Goal: Information Seeking & Learning: Learn about a topic

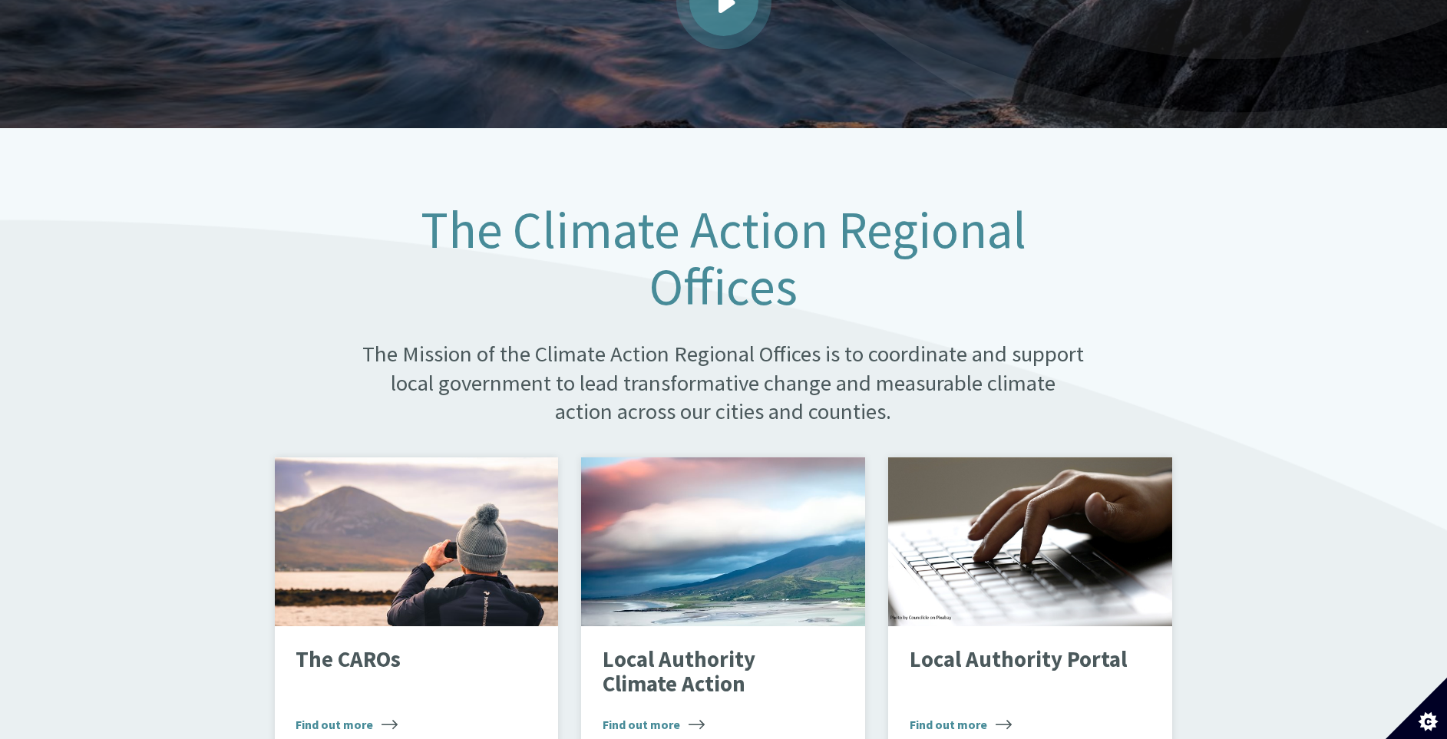
scroll to position [691, 0]
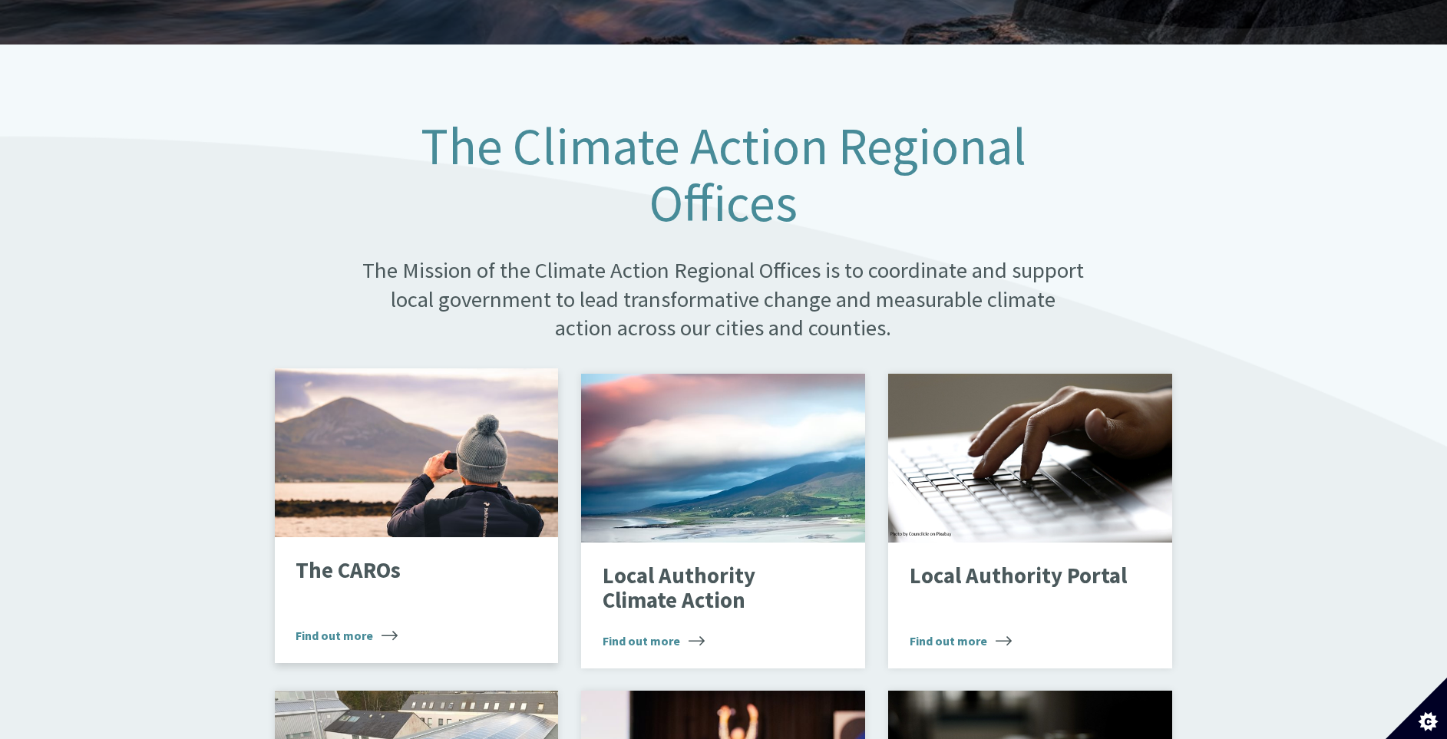
click at [373, 448] on div "Looking through binoculars" at bounding box center [417, 452] width 284 height 169
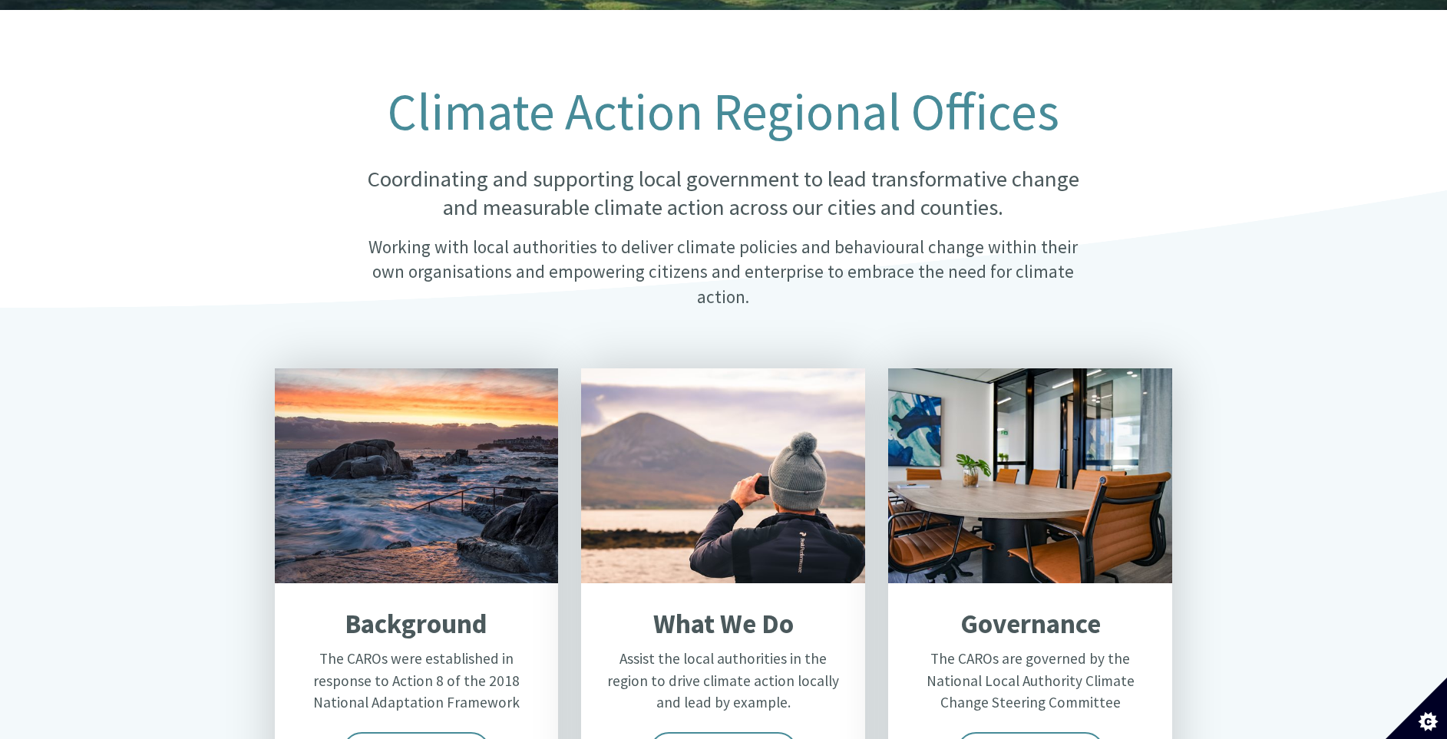
scroll to position [345, 0]
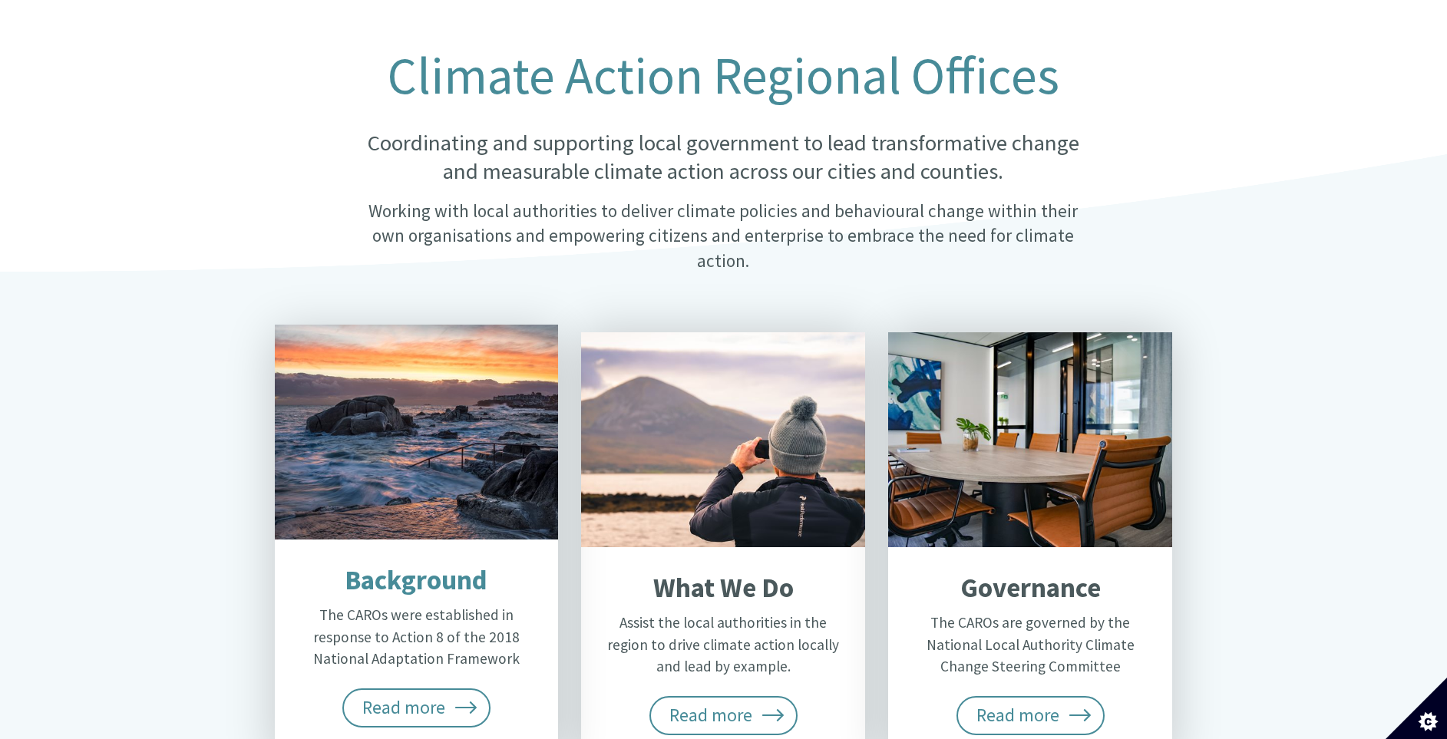
click at [416, 564] on h2 "Background" at bounding box center [415, 580] width 239 height 32
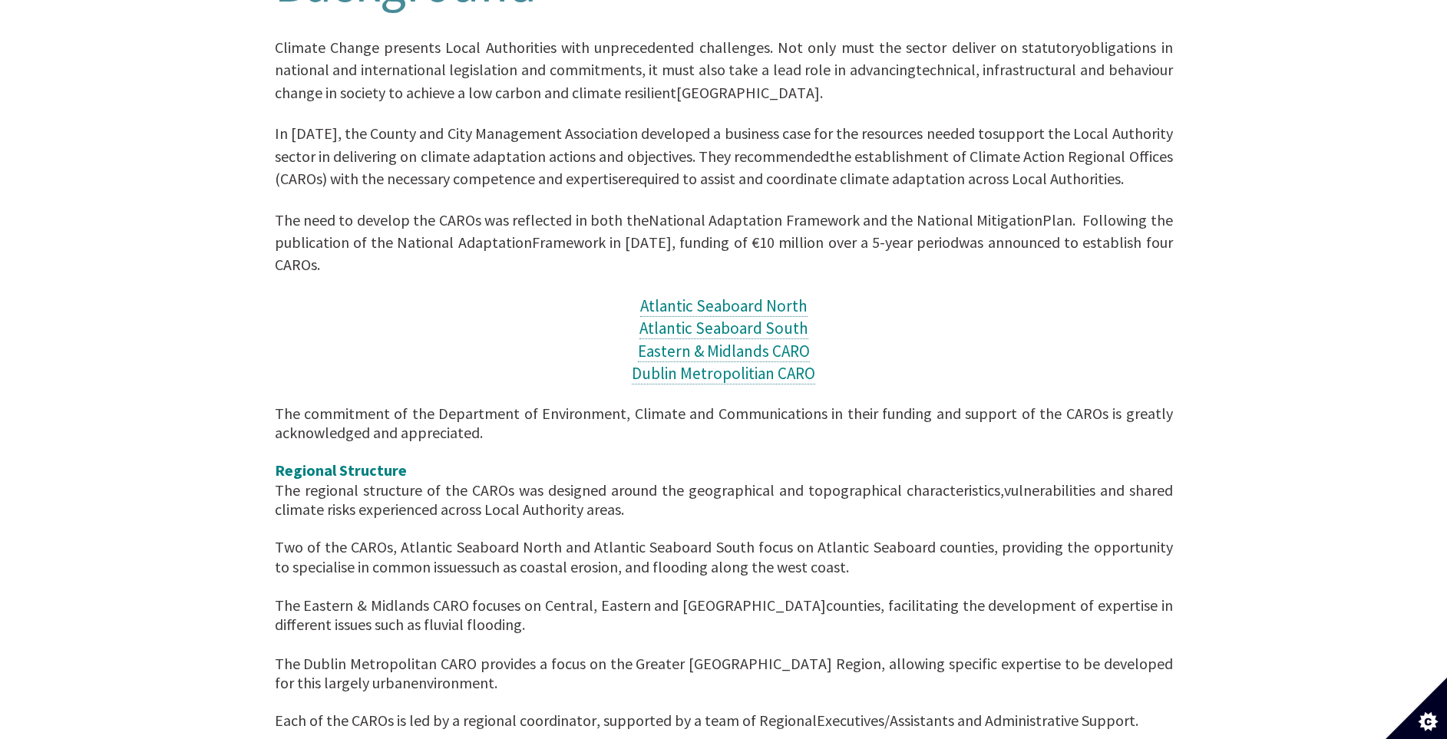
scroll to position [461, 0]
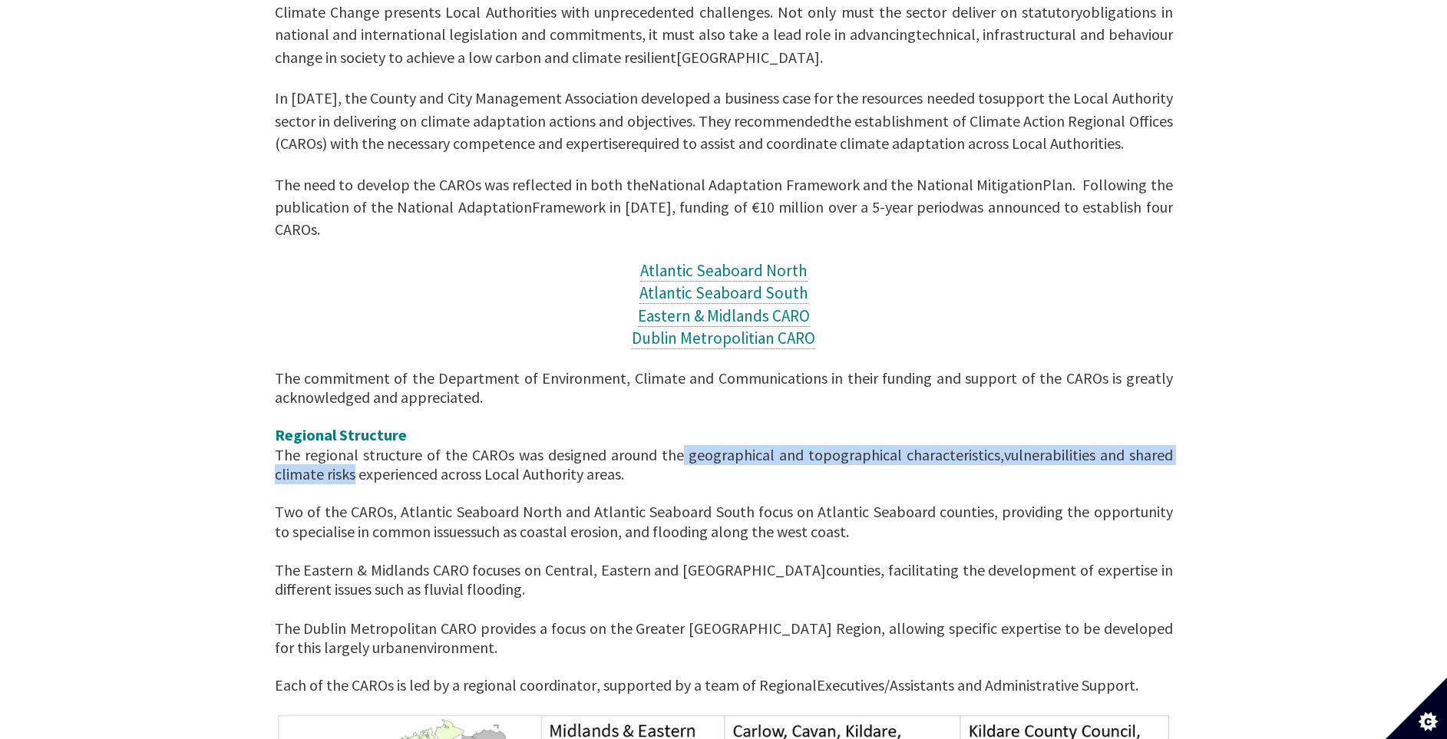
drag, startPoint x: 683, startPoint y: 434, endPoint x: 355, endPoint y: 458, distance: 328.6
click at [355, 458] on div "The commitment of the Department of Environment, Climate and Communications in …" at bounding box center [724, 436] width 898 height 134
copy div "geographical and topographical characteristics, vulnerabilities and shared clim…"
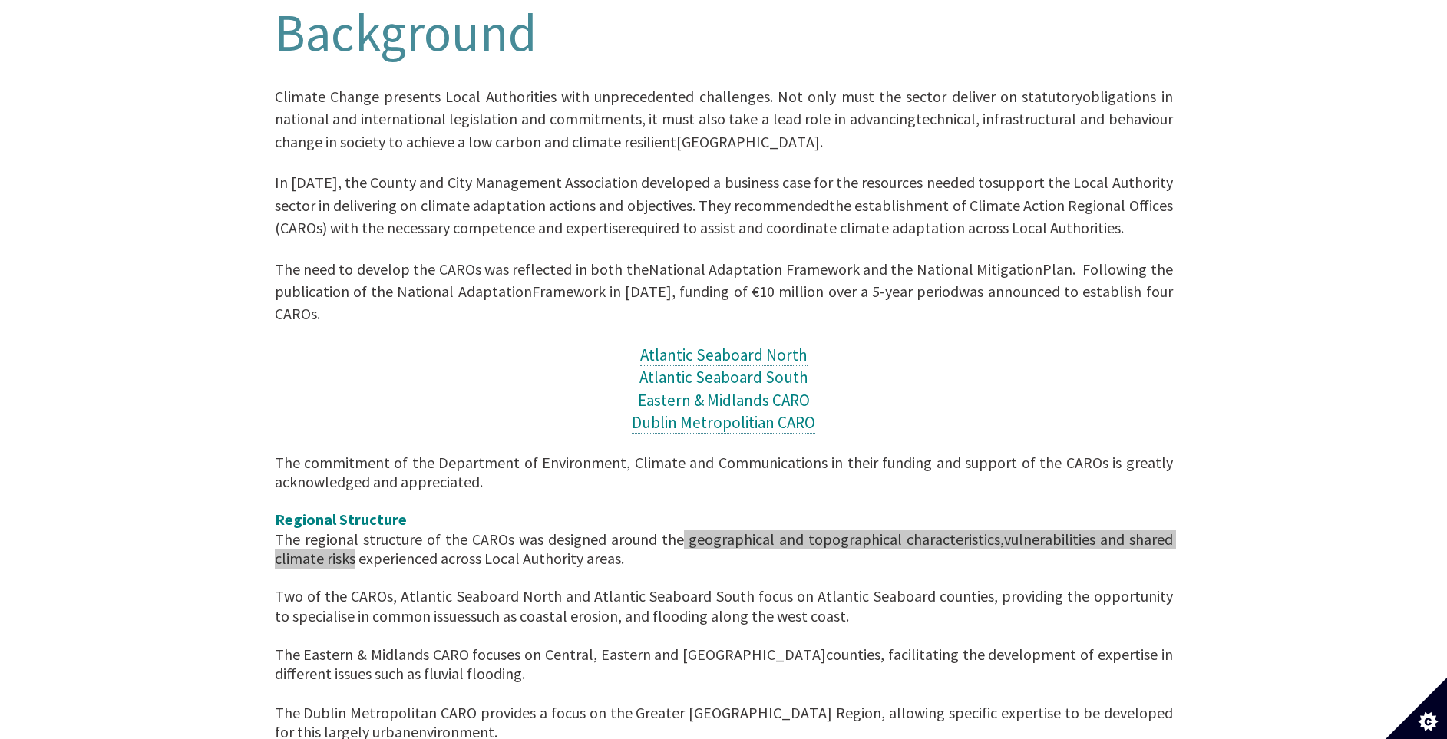
scroll to position [345, 0]
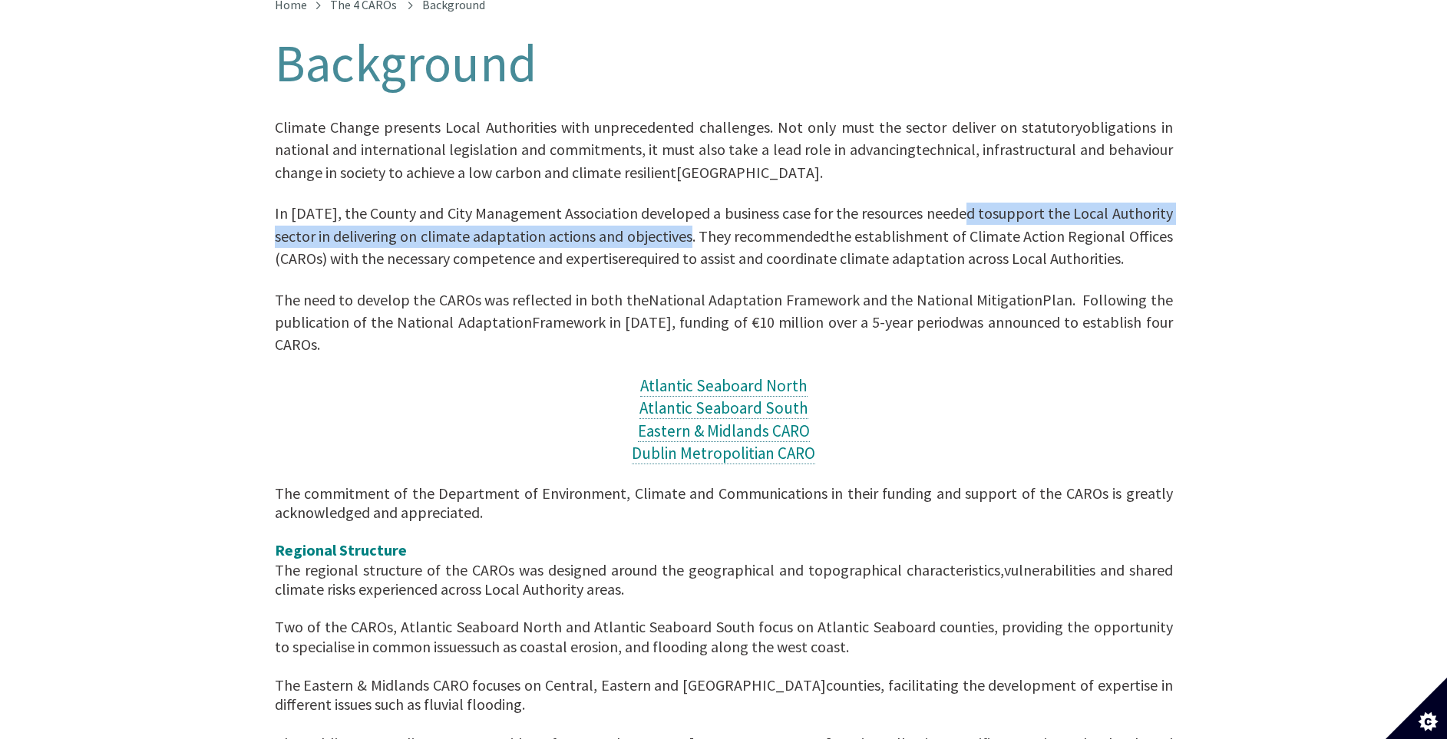
drag, startPoint x: 975, startPoint y: 197, endPoint x: 690, endPoint y: 219, distance: 285.6
click at [690, 219] on p "In [DATE], the County and City Management Association developed a business case…" at bounding box center [724, 237] width 898 height 68
drag, startPoint x: 690, startPoint y: 219, endPoint x: 679, endPoint y: 219, distance: 10.7
copy p "to support the Local Authority sector in delivering on climate adaptation actio…"
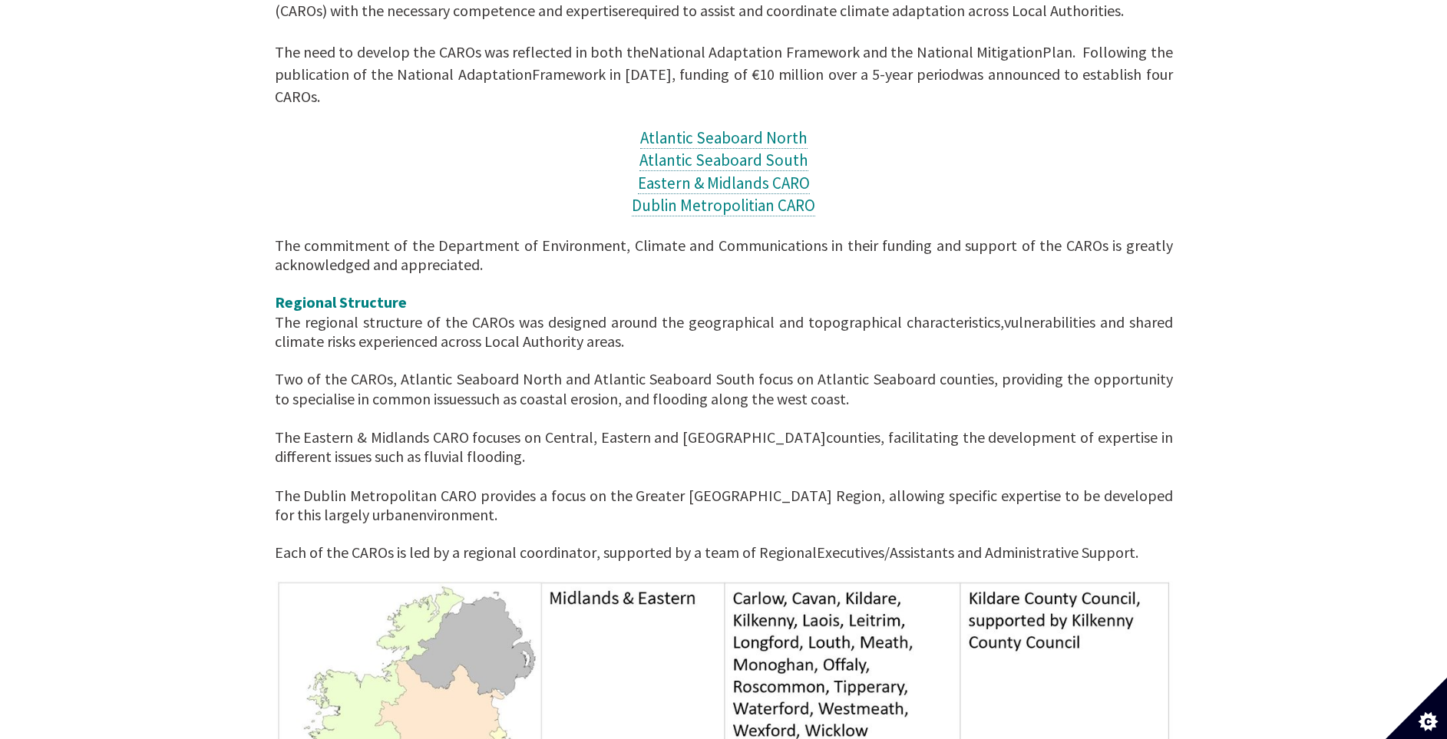
scroll to position [691, 0]
